Goal: Information Seeking & Learning: Check status

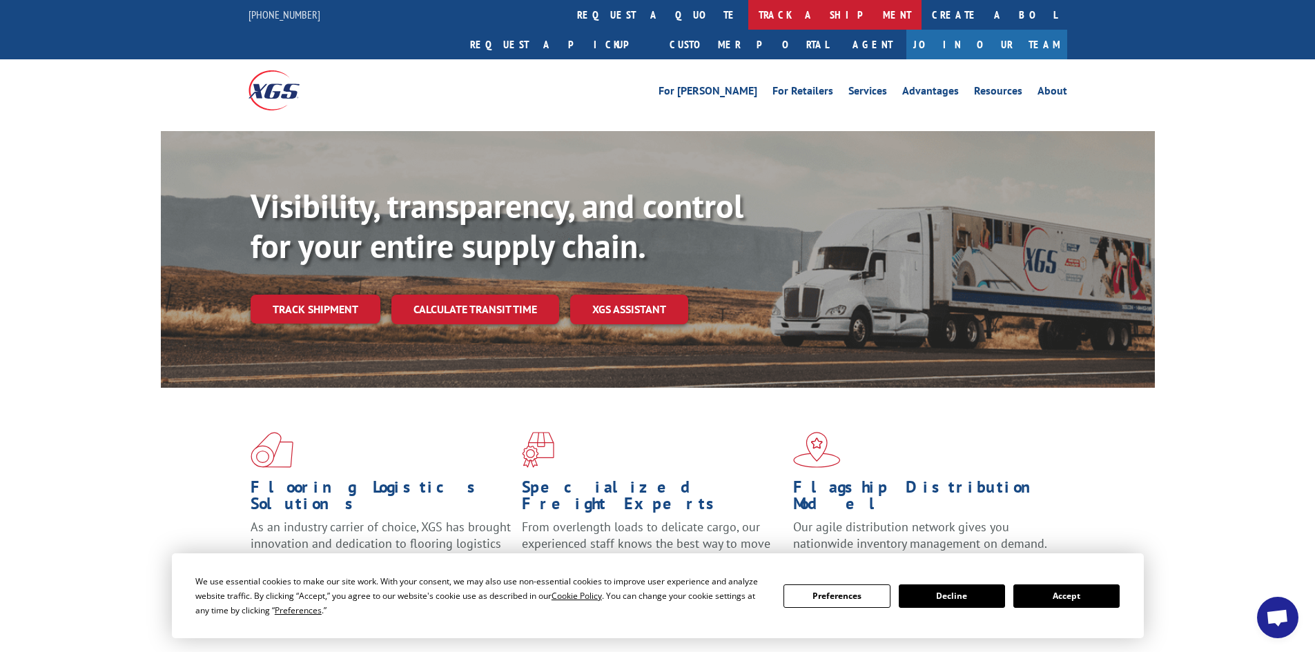
click at [748, 18] on link "track a shipment" at bounding box center [834, 15] width 173 height 30
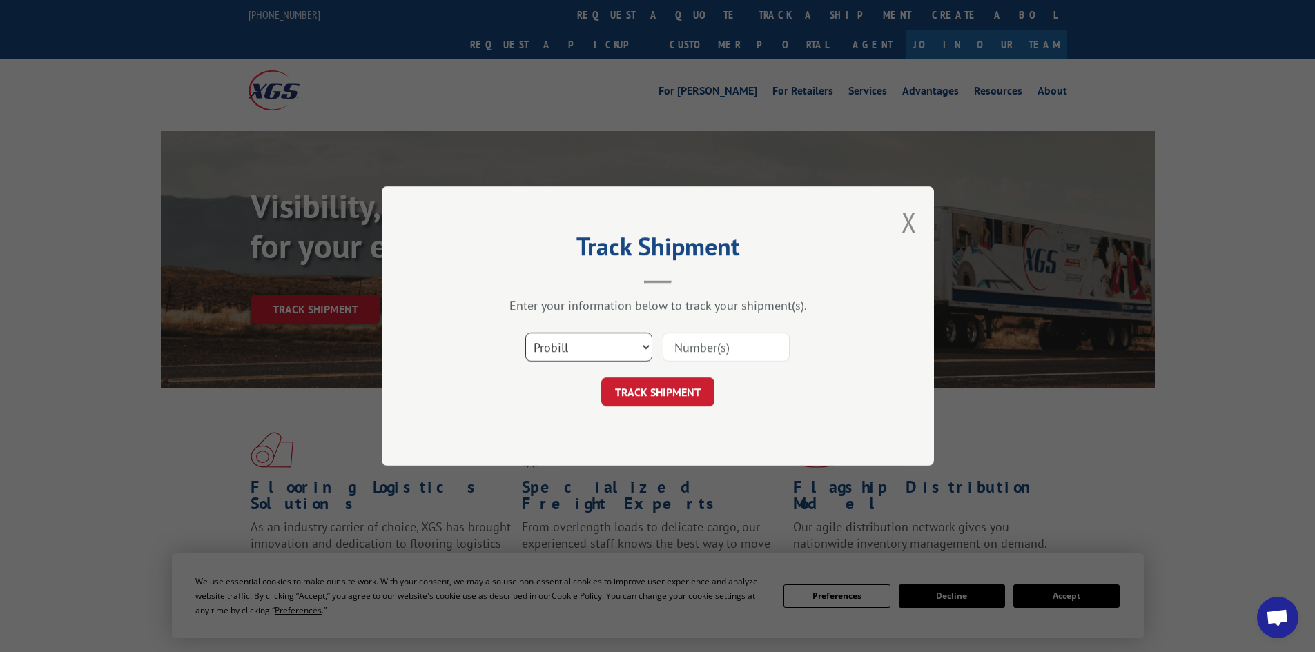
click at [627, 349] on select "Select category... Probill BOL PO" at bounding box center [588, 347] width 127 height 29
select select "bol"
click at [525, 333] on select "Select category... Probill BOL PO" at bounding box center [588, 347] width 127 height 29
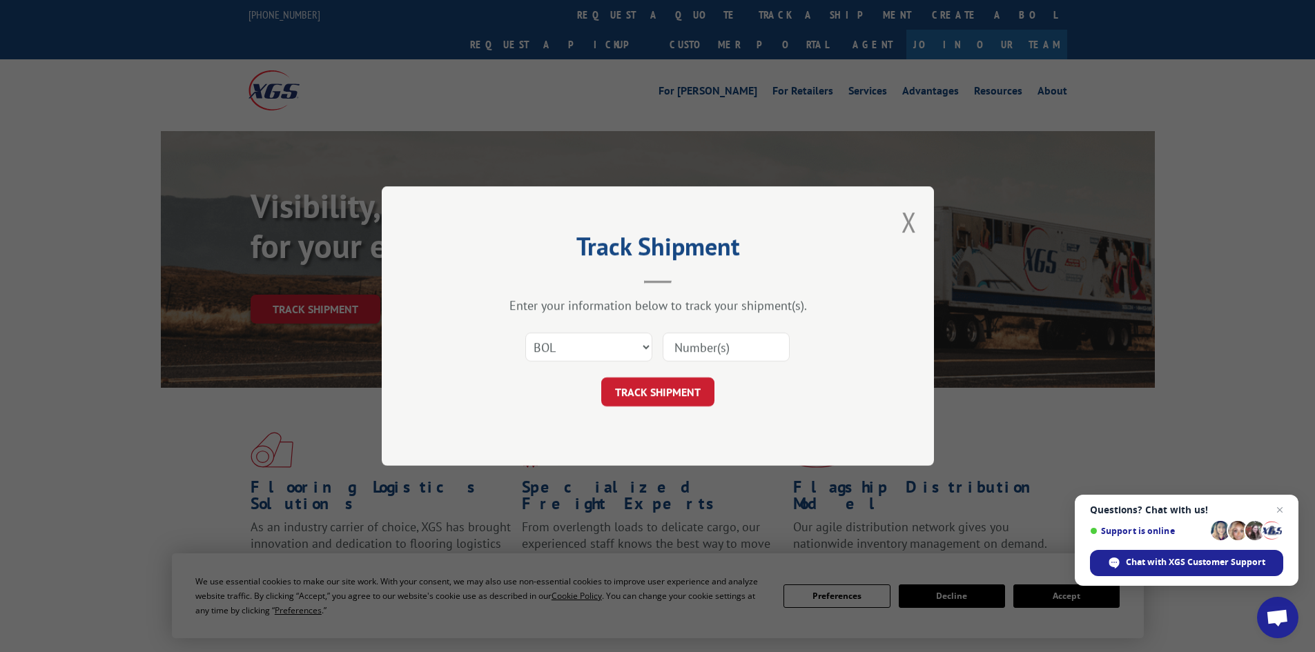
click at [746, 351] on input at bounding box center [725, 347] width 127 height 29
paste input "703787"
click at [676, 340] on input "703787" at bounding box center [725, 347] width 127 height 29
type input "703787"
click at [652, 398] on button "TRACK SHIPMENT" at bounding box center [657, 391] width 113 height 29
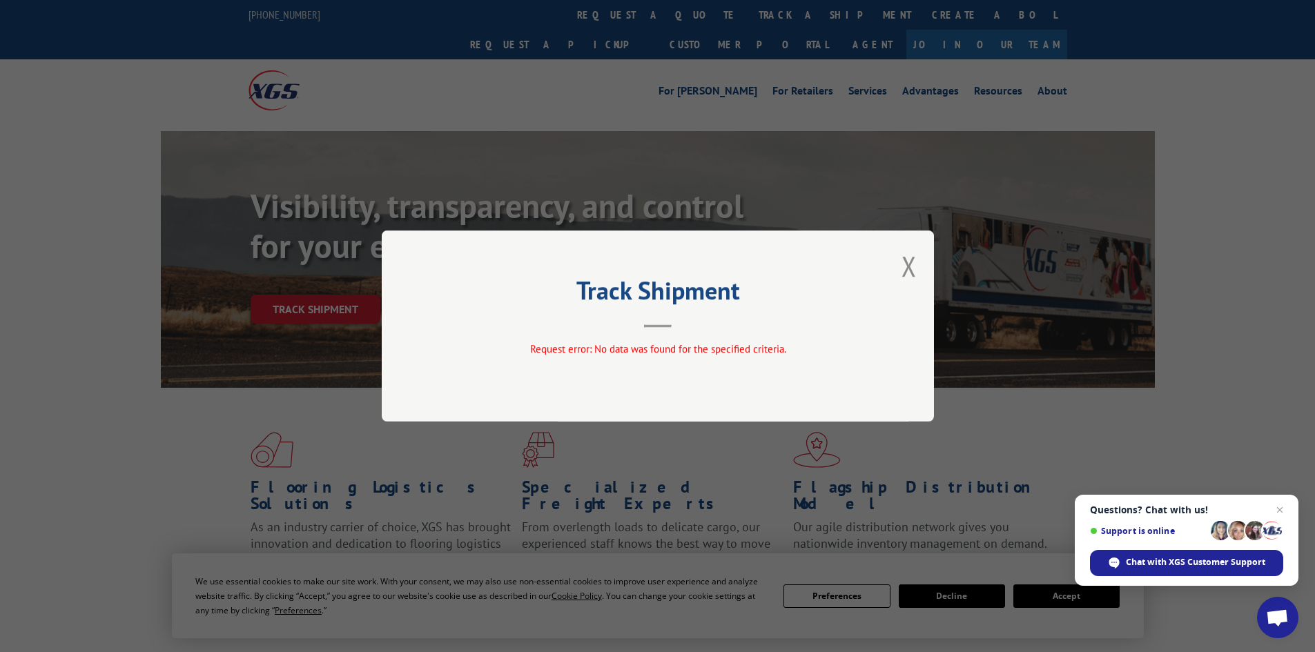
click at [899, 270] on div "Track Shipment Request error: No data was found for the specified criteria." at bounding box center [658, 325] width 552 height 191
click at [903, 268] on button "Close modal" at bounding box center [908, 266] width 15 height 37
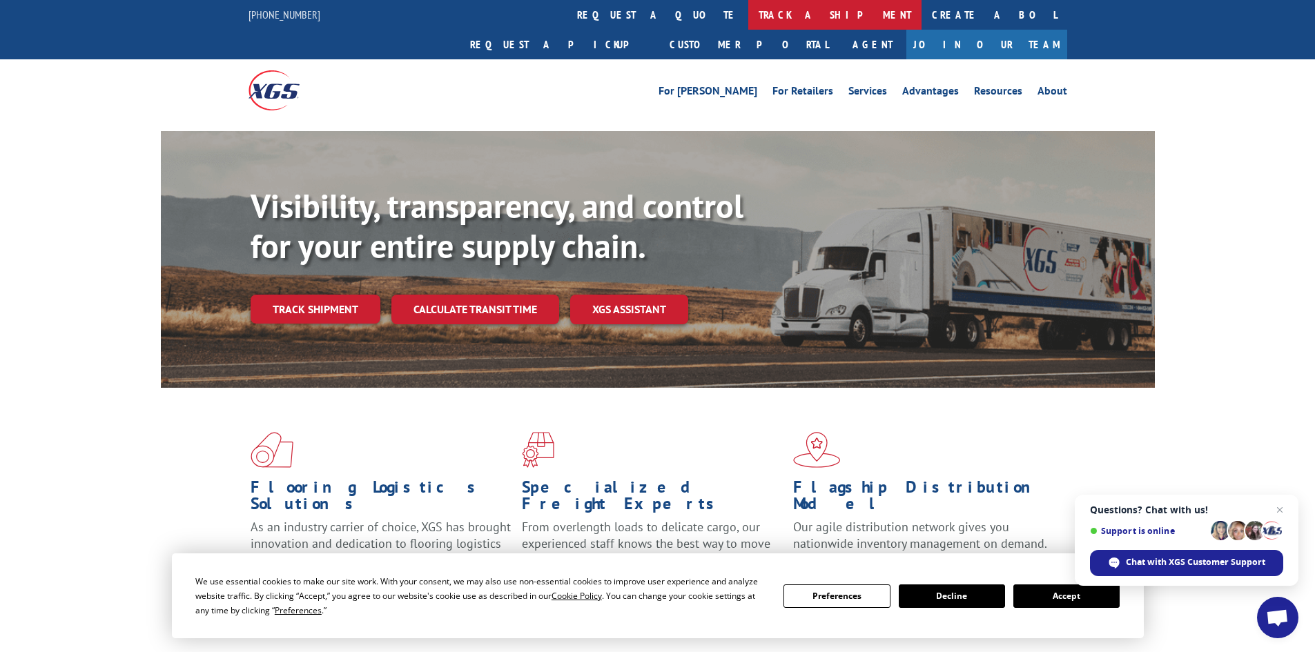
click at [748, 12] on link "track a shipment" at bounding box center [834, 15] width 173 height 30
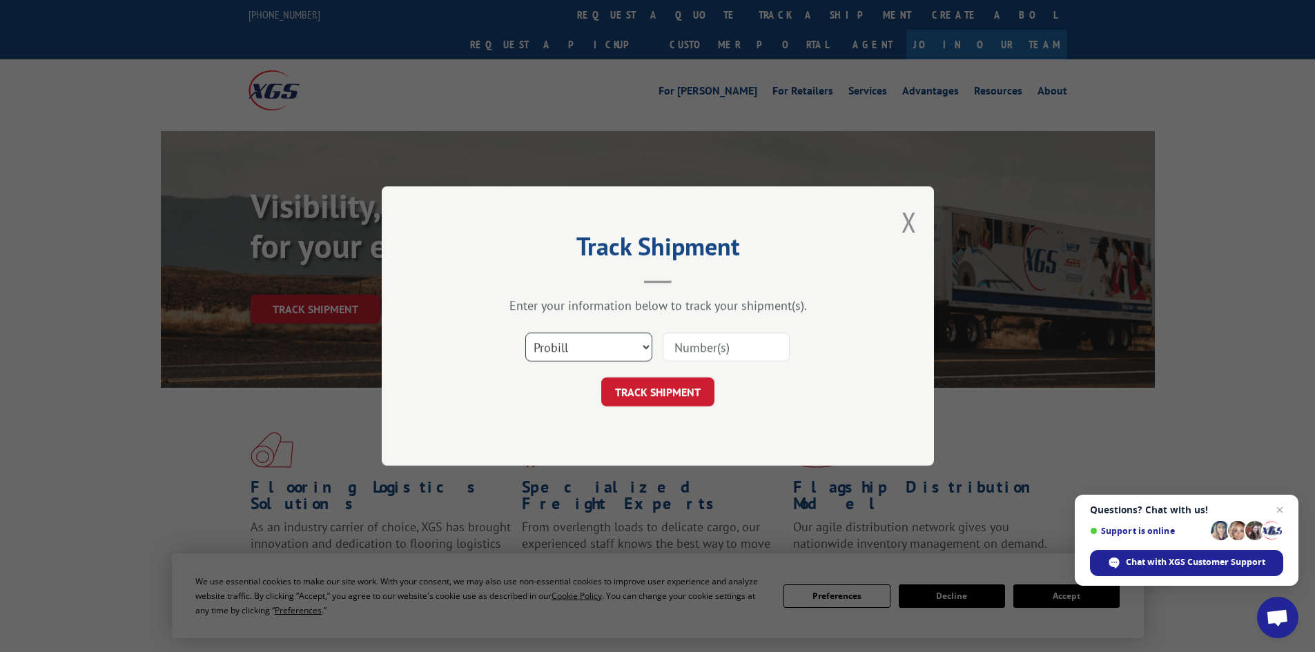
click at [609, 348] on select "Select category... Probill BOL PO" at bounding box center [588, 347] width 127 height 29
click at [525, 333] on select "Select category... Probill BOL PO" at bounding box center [588, 347] width 127 height 29
click at [689, 346] on input at bounding box center [725, 347] width 127 height 29
paste input "16755585"
type input "16755585"
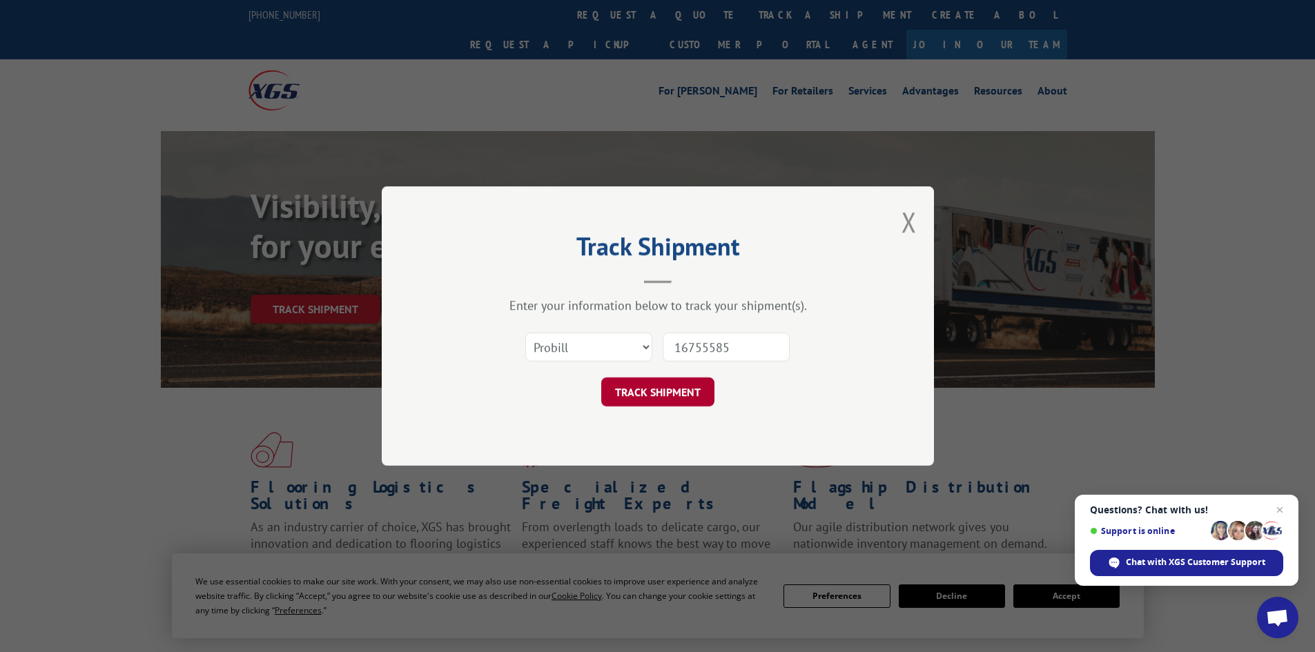
click at [637, 403] on button "TRACK SHIPMENT" at bounding box center [657, 391] width 113 height 29
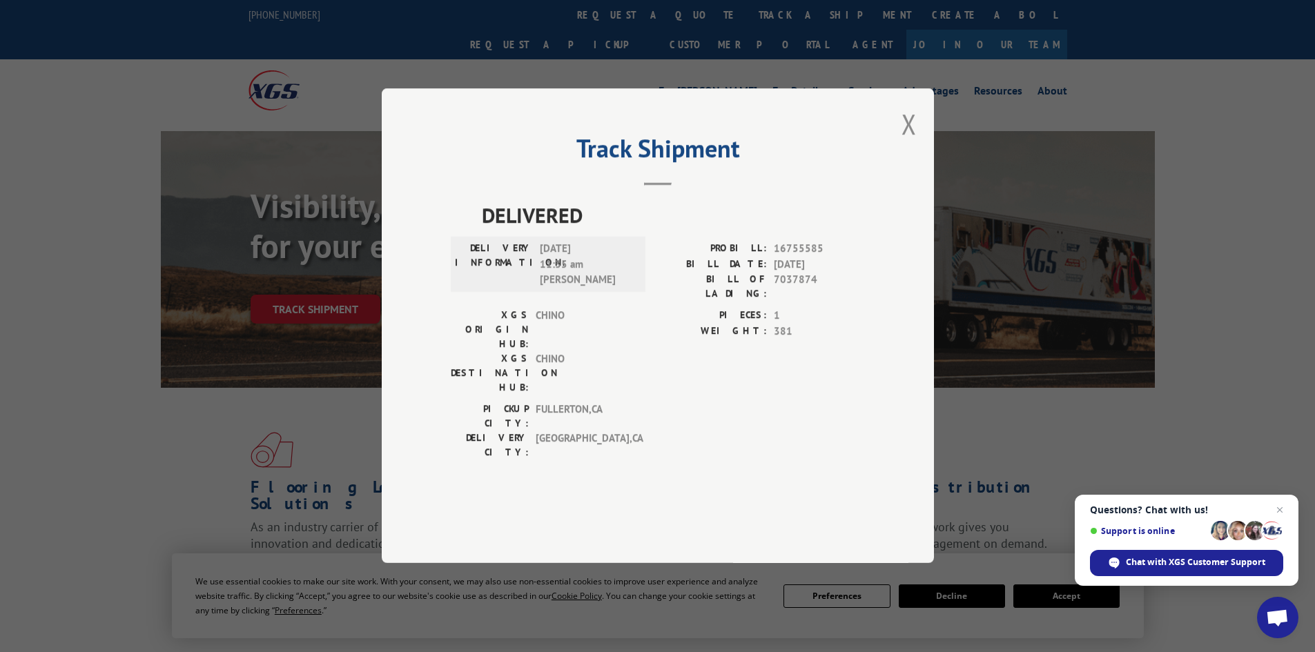
click at [917, 169] on div "Track Shipment DELIVERED DELIVERY INFORMATION: [DATE] 11:35 am [PERSON_NAME] PR…" at bounding box center [658, 325] width 552 height 475
click at [910, 142] on button "Close modal" at bounding box center [908, 124] width 15 height 37
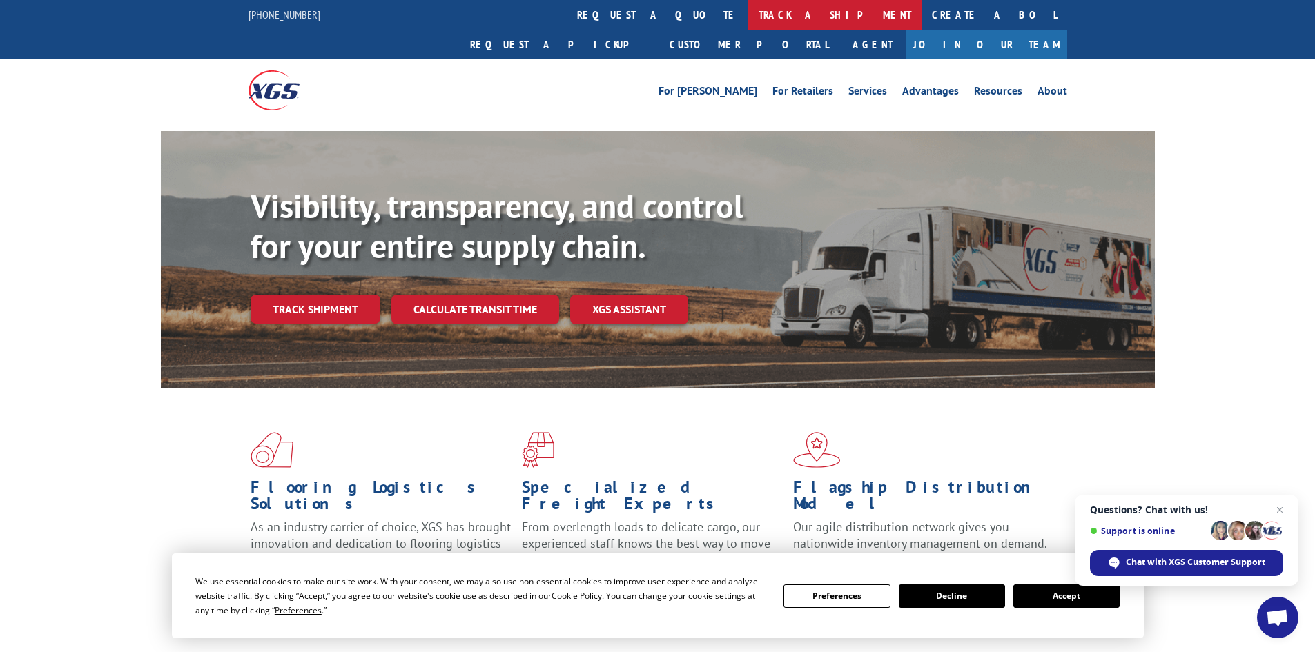
click at [748, 17] on link "track a shipment" at bounding box center [834, 15] width 173 height 30
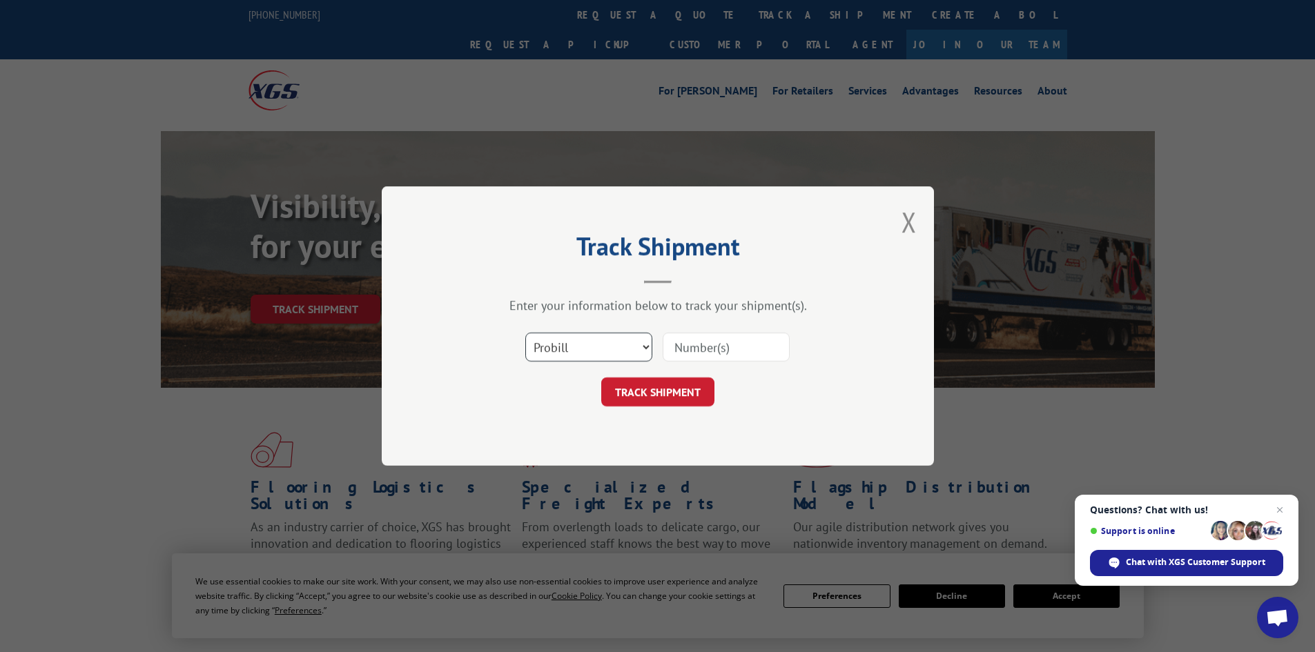
click at [620, 353] on select "Select category... Probill BOL PO" at bounding box center [588, 347] width 127 height 29
click at [525, 333] on select "Select category... Probill BOL PO" at bounding box center [588, 347] width 127 height 29
click at [698, 351] on input at bounding box center [725, 347] width 127 height 29
paste input "16755585"
type input "16755585"
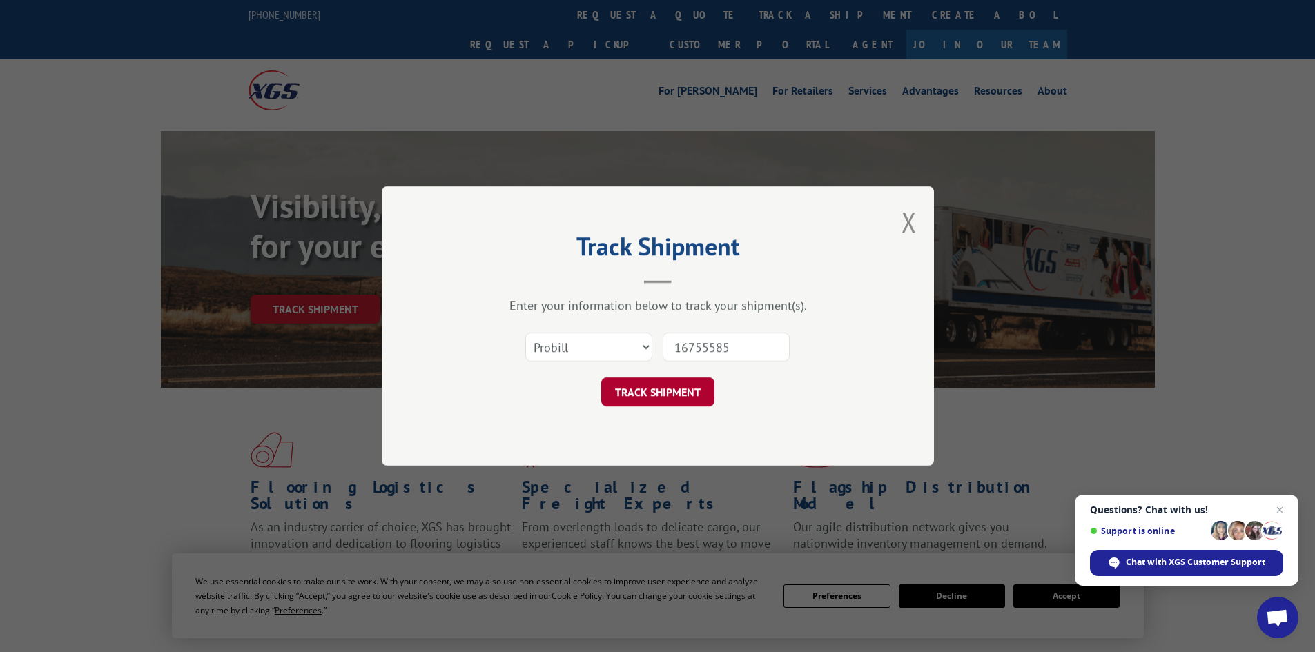
click at [664, 391] on button "TRACK SHIPMENT" at bounding box center [657, 391] width 113 height 29
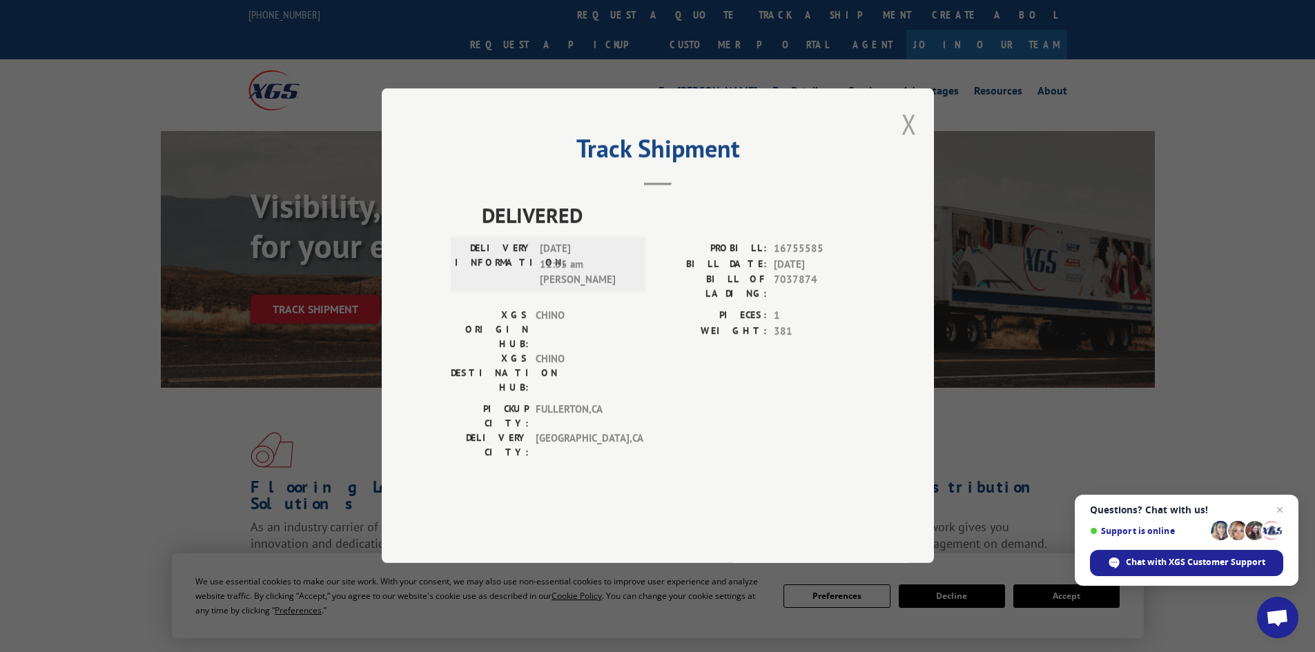
click at [909, 142] on button "Close modal" at bounding box center [908, 124] width 15 height 37
